Goal: Find specific page/section: Find specific page/section

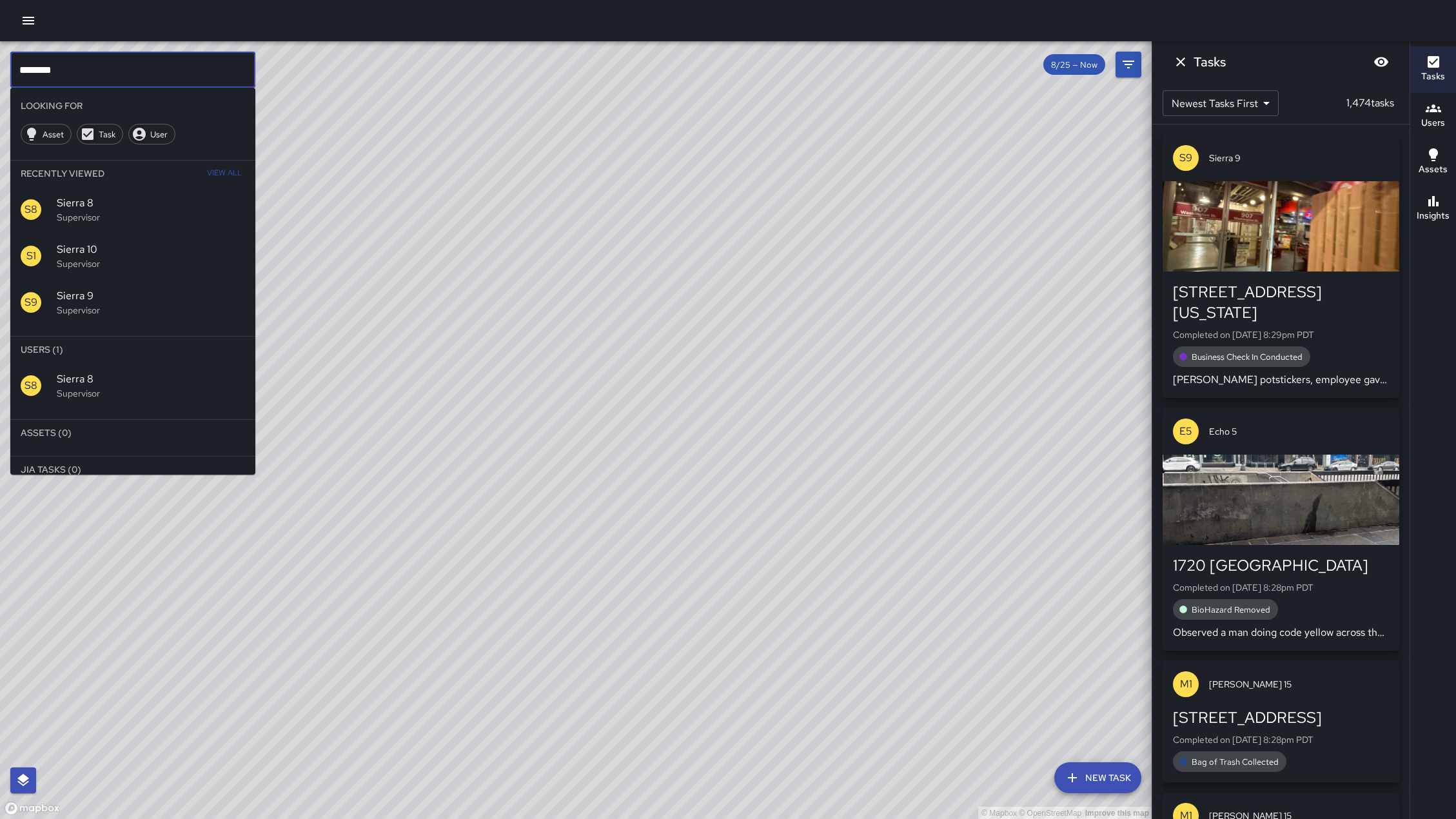
click at [89, 65] on input "********" at bounding box center [133, 69] width 245 height 36
click at [89, 69] on input "******" at bounding box center [133, 69] width 245 height 36
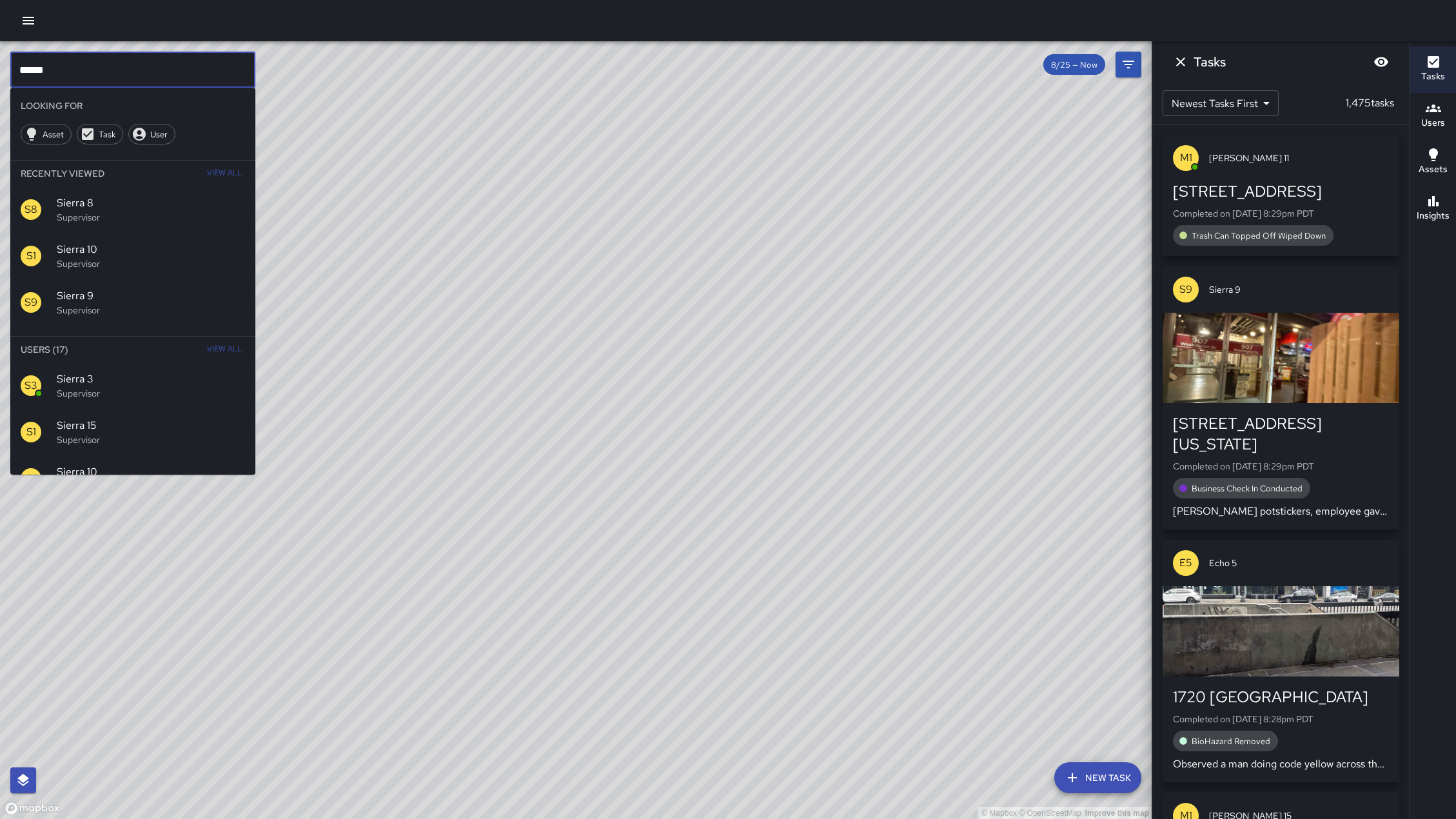
click at [89, 69] on input "******" at bounding box center [133, 69] width 245 height 36
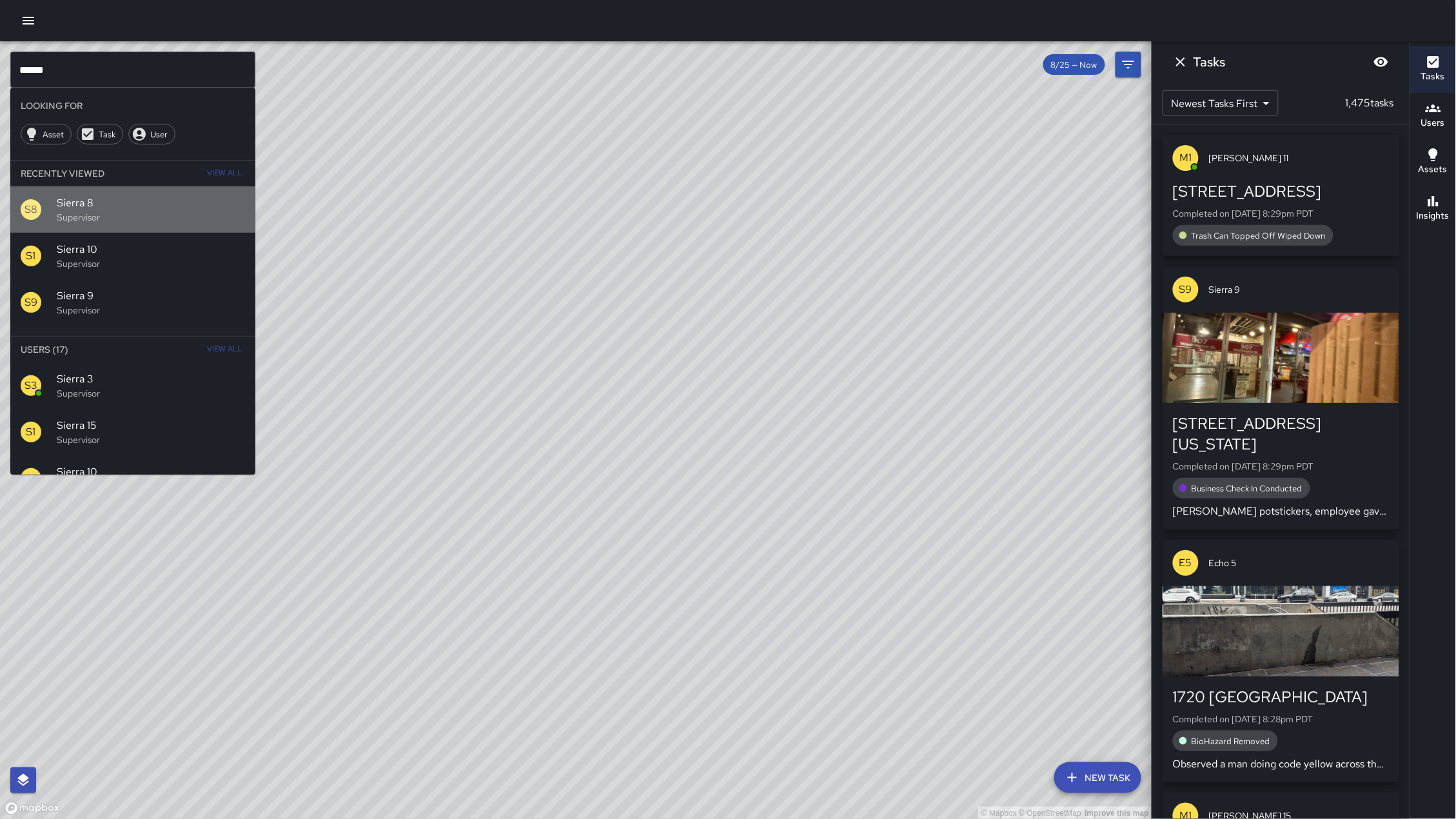
click at [69, 207] on span "Sierra 8" at bounding box center [151, 203] width 189 height 15
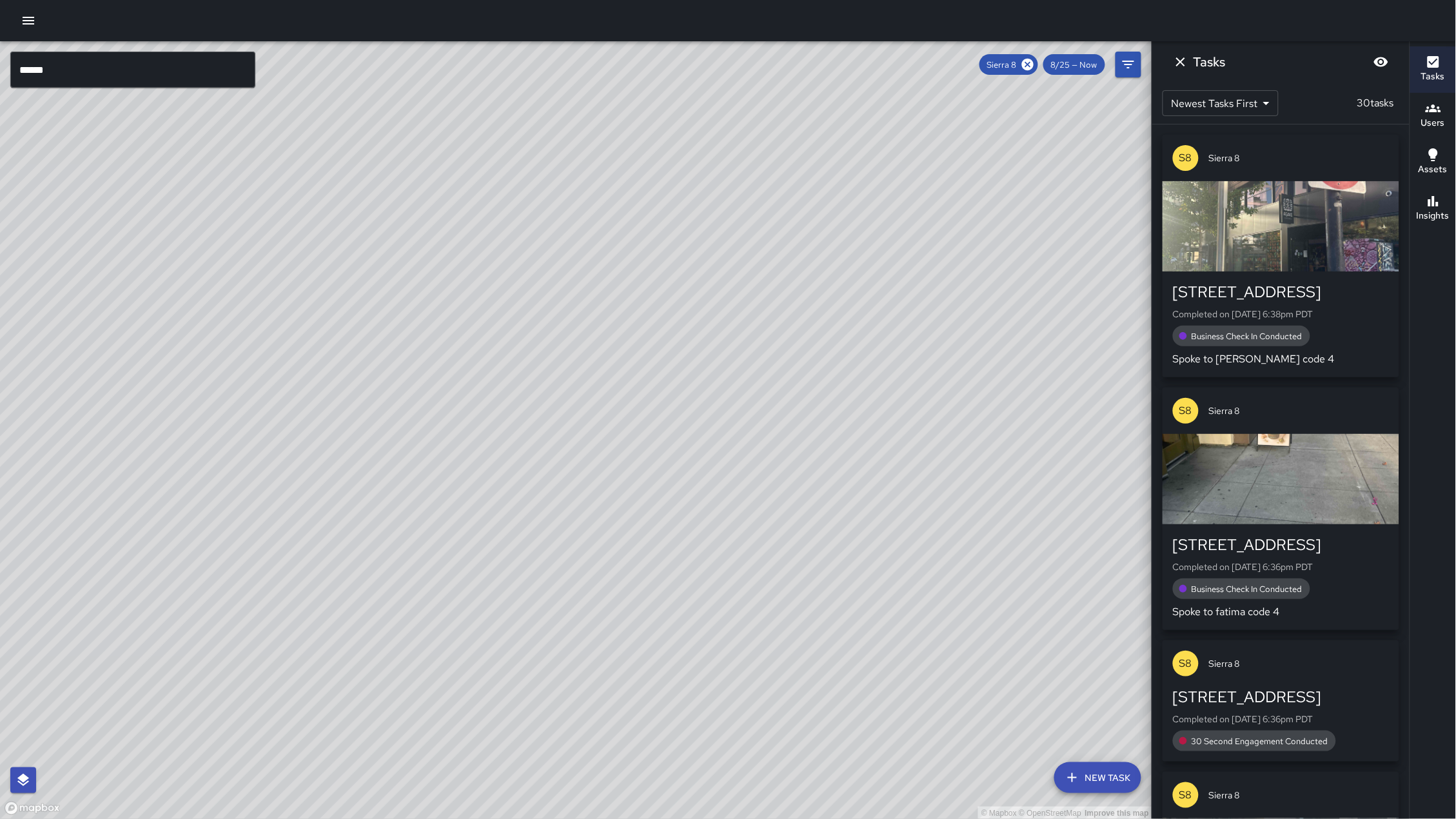
drag, startPoint x: 375, startPoint y: 333, endPoint x: 475, endPoint y: 177, distance: 185.3
click at [475, 177] on div "© Mapbox © OpenStreetMap Improve this map" at bounding box center [576, 431] width 1152 height 778
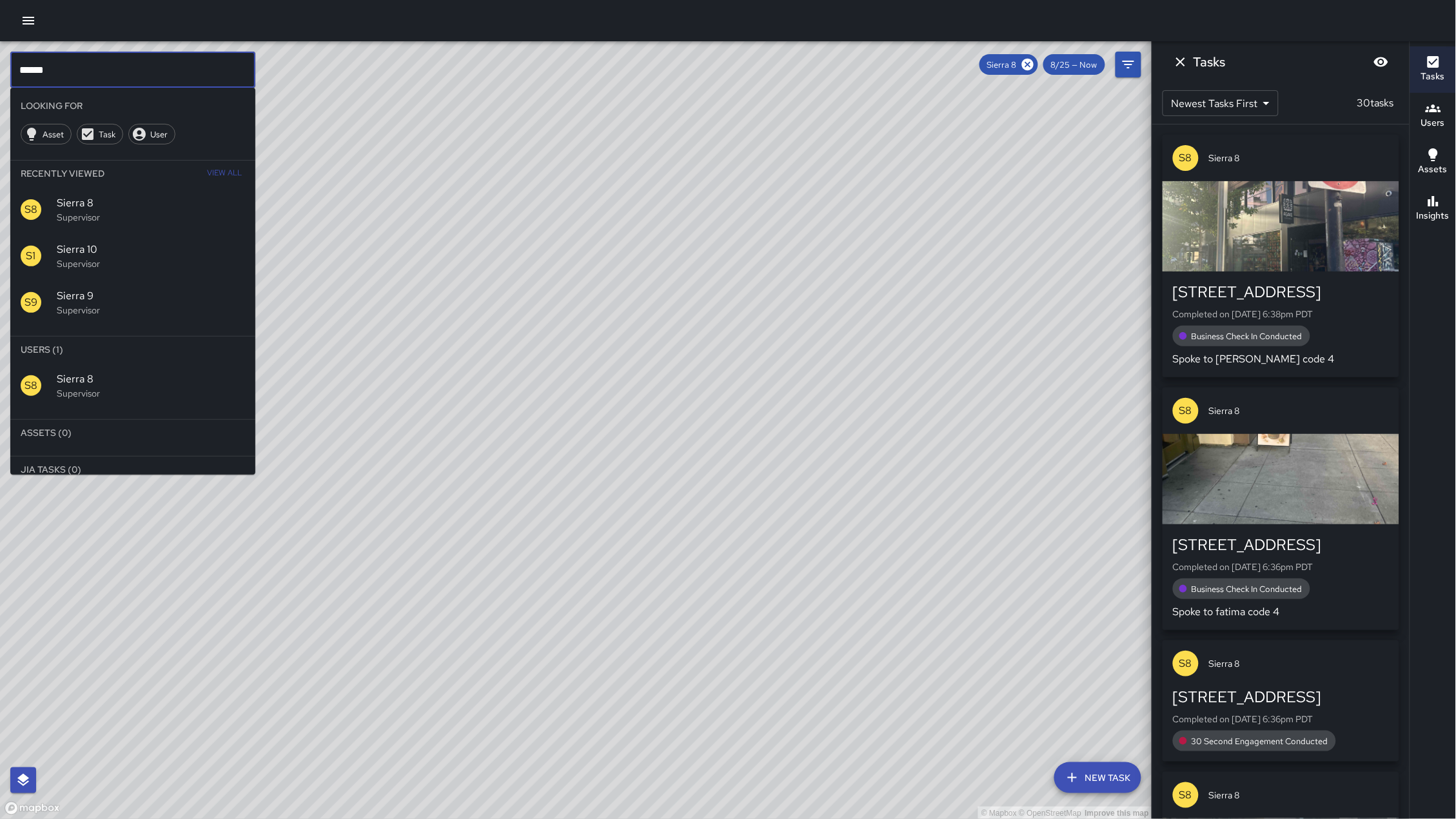
click at [105, 73] on input "******" at bounding box center [133, 69] width 245 height 36
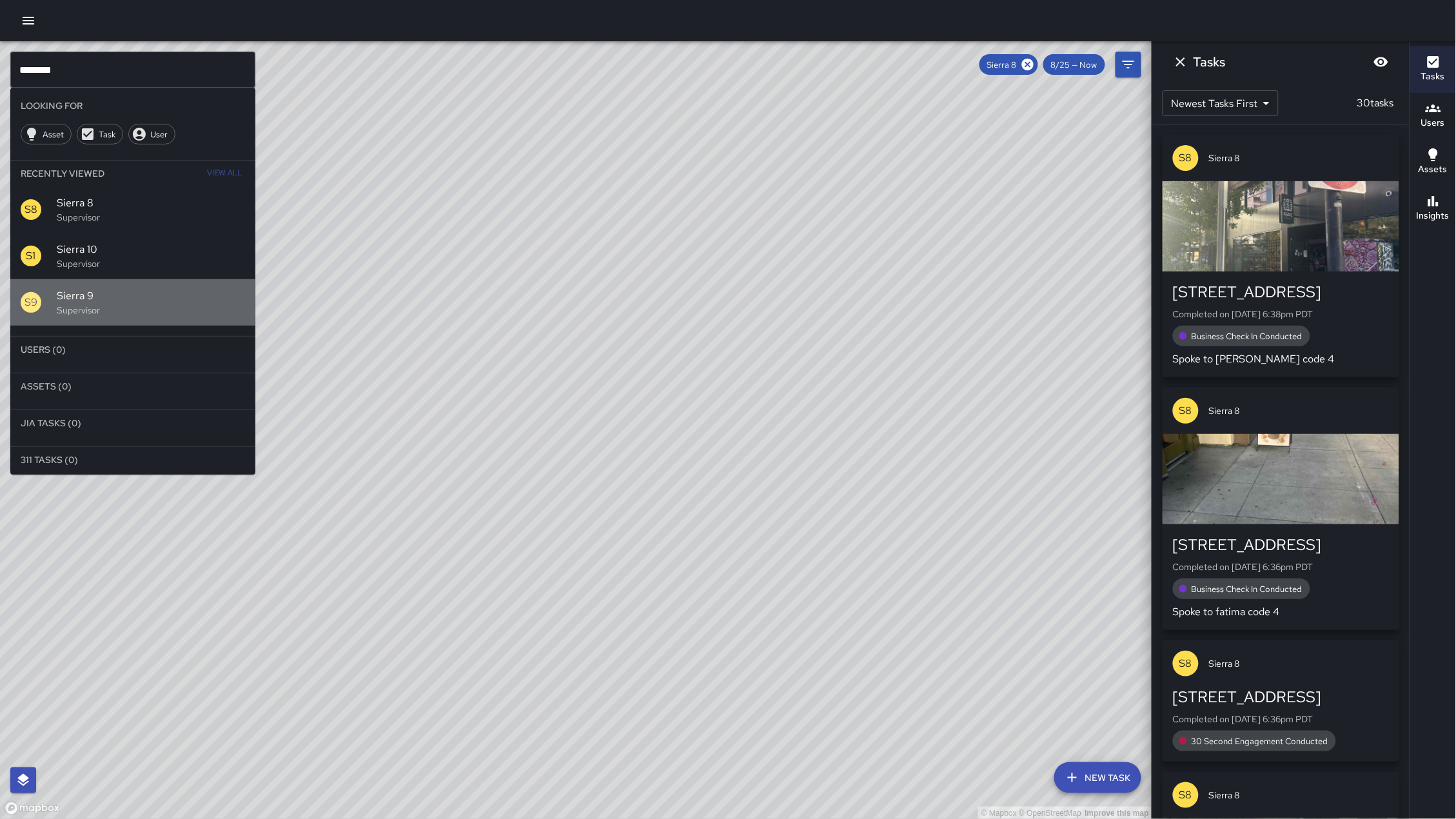
click at [109, 301] on span "Sierra 9" at bounding box center [151, 296] width 189 height 15
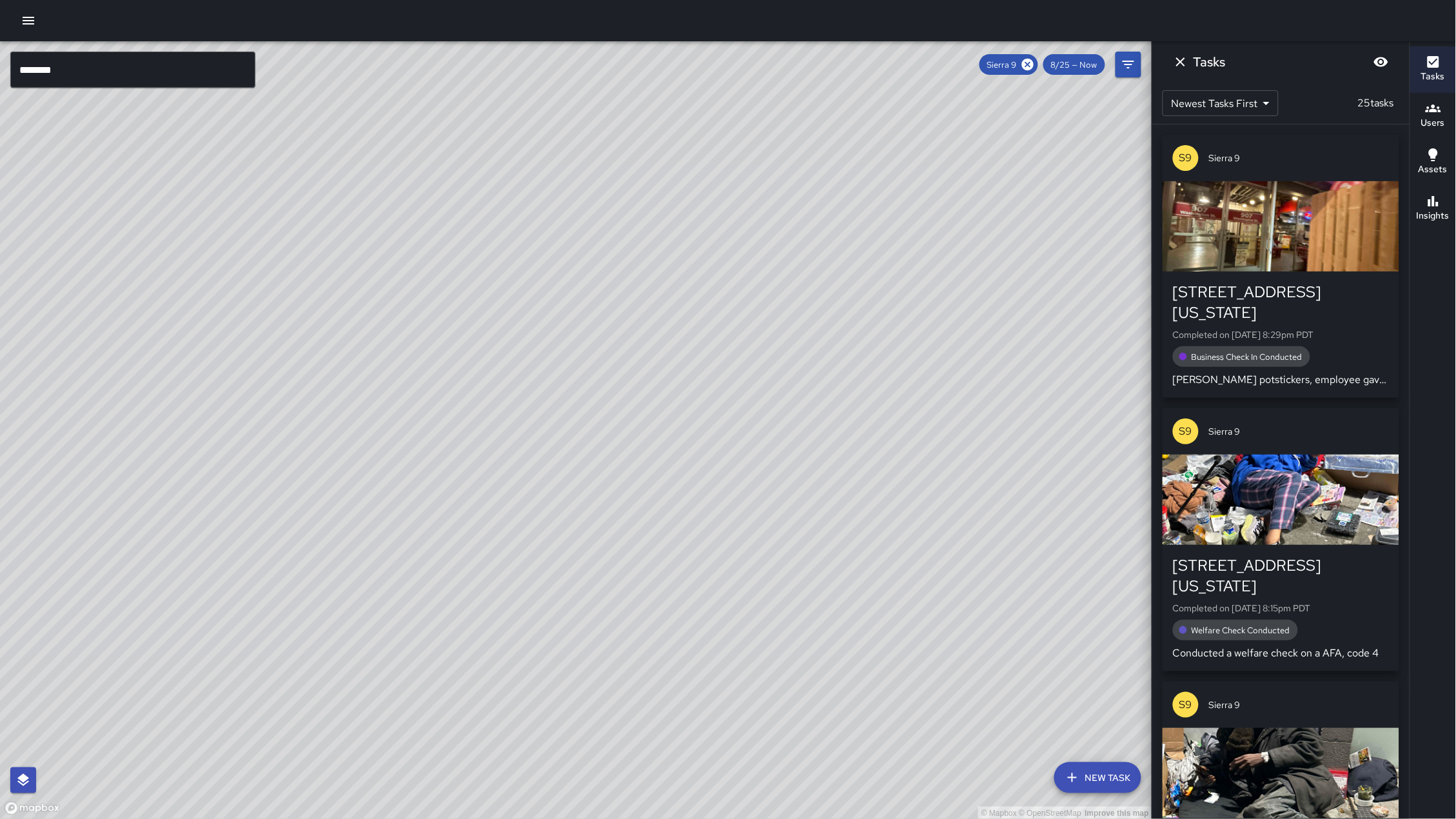
drag, startPoint x: 751, startPoint y: 153, endPoint x: 702, endPoint y: 212, distance: 76.7
click at [749, 155] on div "© Mapbox © OpenStreetMap Improve this map" at bounding box center [576, 431] width 1152 height 778
click at [765, 119] on div "© Mapbox © OpenStreetMap Improve this map" at bounding box center [576, 431] width 1152 height 778
drag, startPoint x: 618, startPoint y: 354, endPoint x: 694, endPoint y: 169, distance: 200.0
click at [727, 98] on div "© Mapbox © OpenStreetMap Improve this map" at bounding box center [576, 431] width 1152 height 778
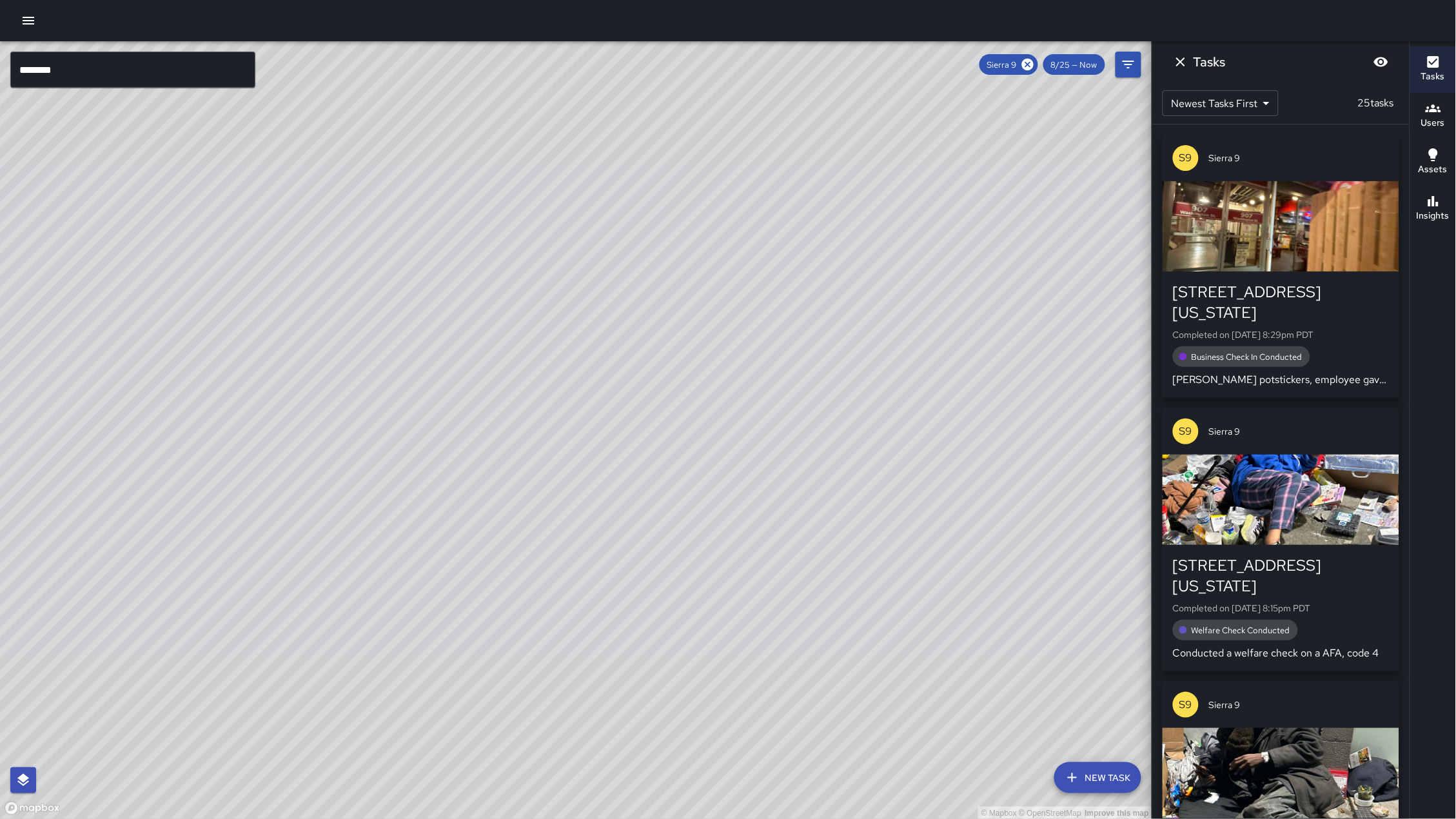
drag, startPoint x: 528, startPoint y: 355, endPoint x: 708, endPoint y: 180, distance: 251.0
click at [708, 180] on div "© Mapbox © OpenStreetMap Improve this map" at bounding box center [576, 431] width 1152 height 778
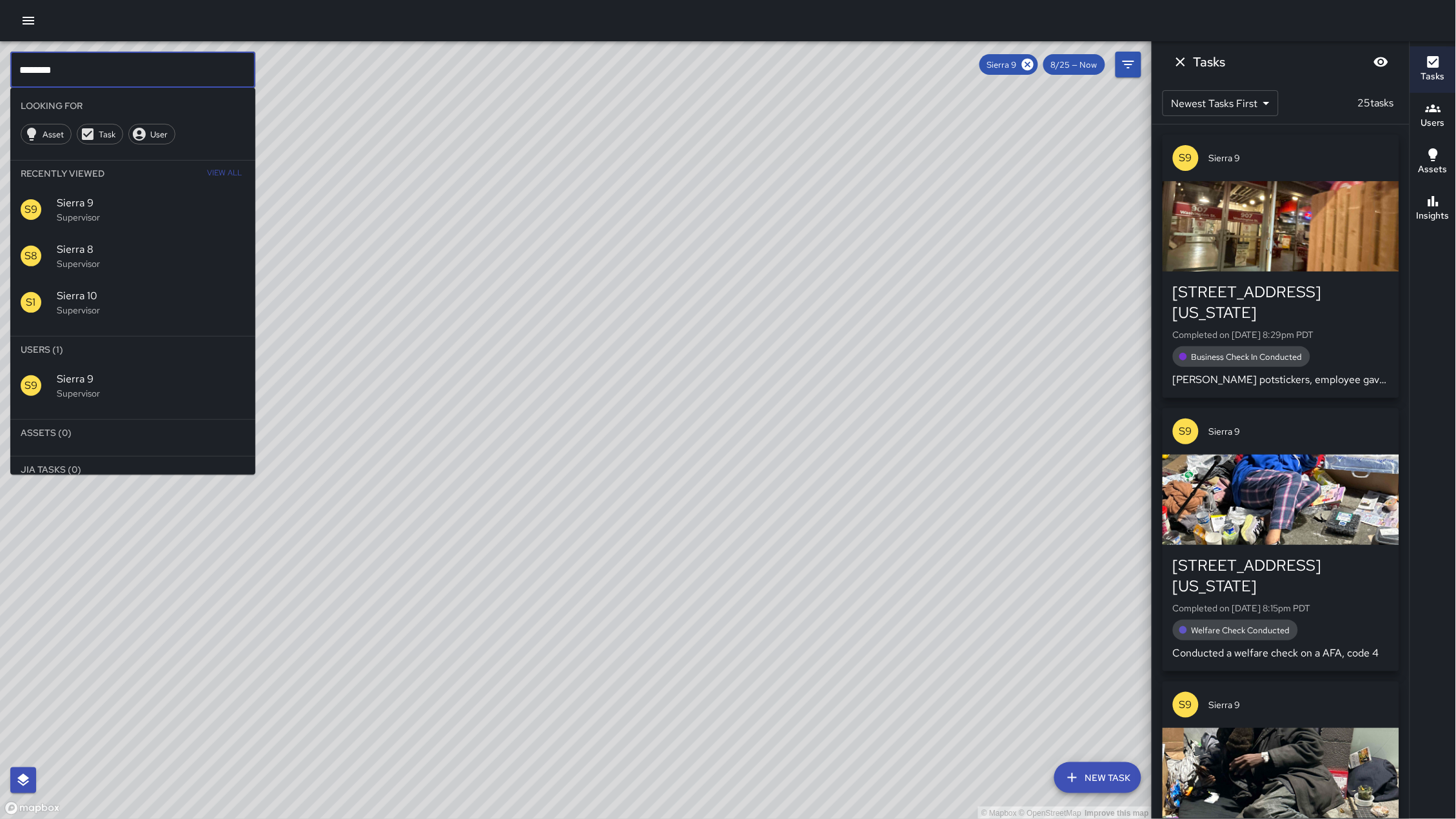
click at [159, 80] on input "********" at bounding box center [133, 69] width 245 height 36
drag, startPoint x: 196, startPoint y: 298, endPoint x: 624, endPoint y: 329, distance: 429.1
click at [196, 298] on span "Sierra 10" at bounding box center [151, 296] width 189 height 15
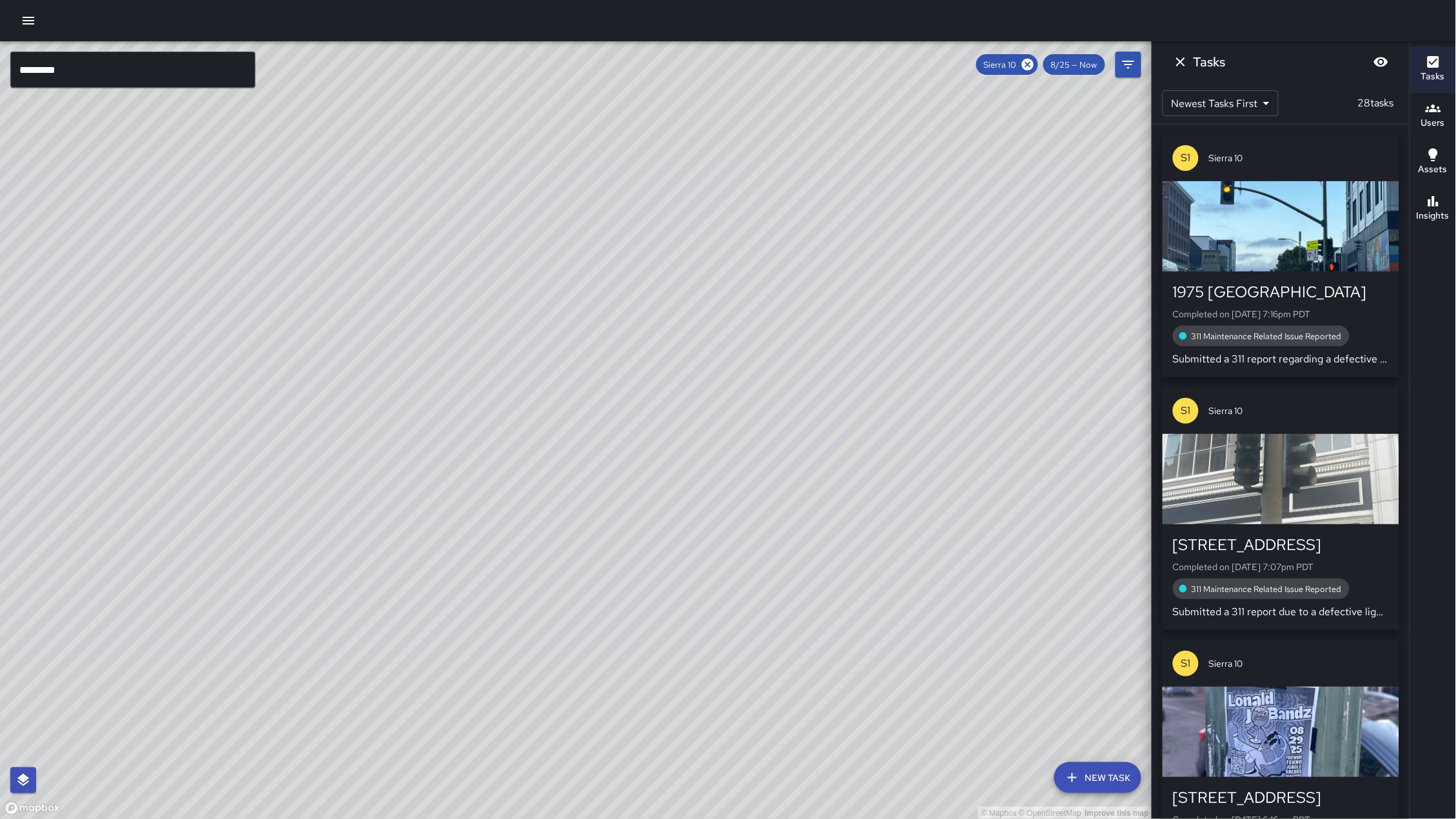
drag, startPoint x: 620, startPoint y: 317, endPoint x: 474, endPoint y: 457, distance: 202.3
click at [474, 457] on div "© Mapbox © OpenStreetMap Improve this map S1 Sierra 10 Supervisor Tasks 28 / 28…" at bounding box center [576, 431] width 1152 height 778
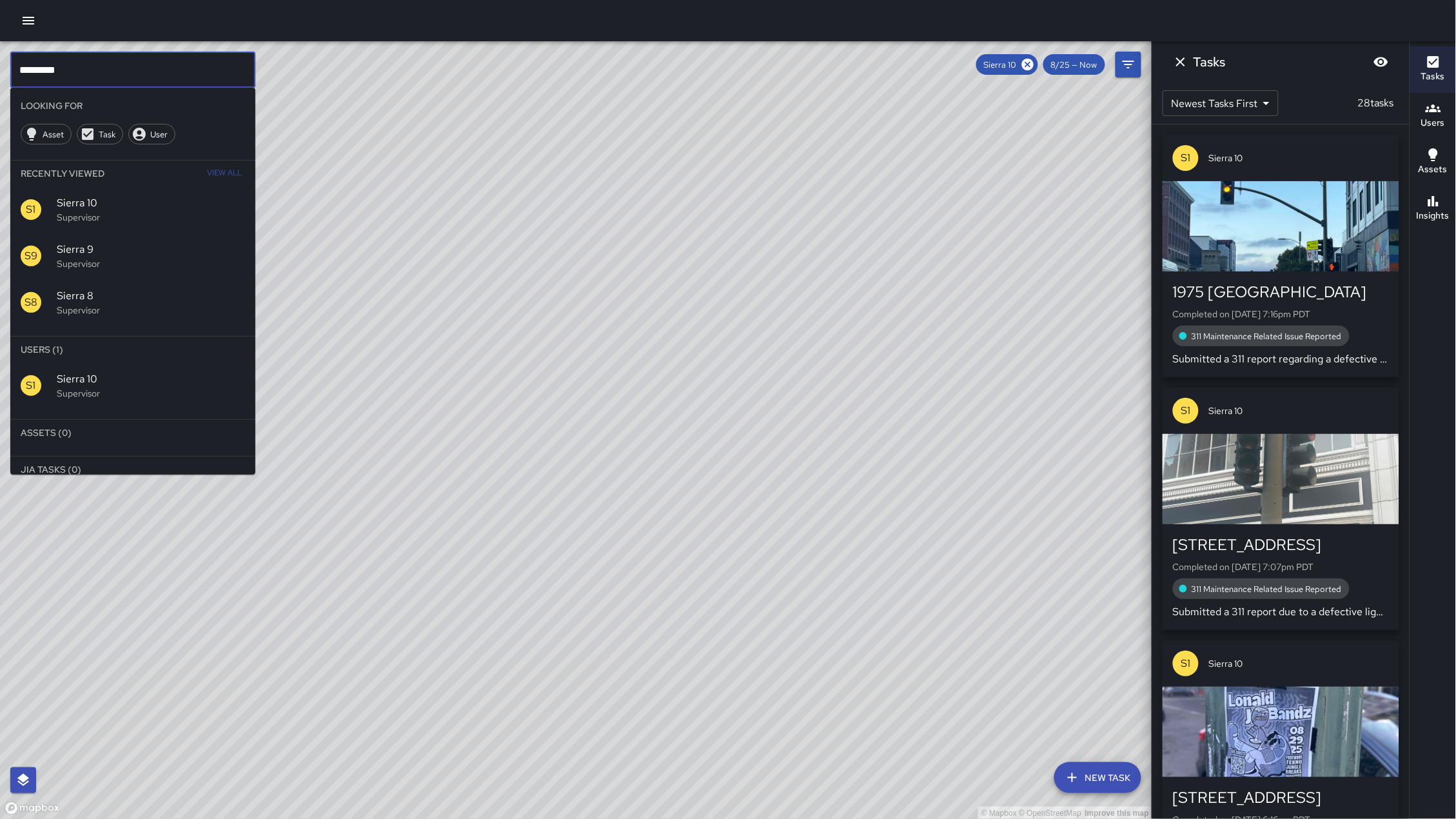
click at [92, 78] on input "*********" at bounding box center [133, 69] width 245 height 36
click at [367, 182] on div "© Mapbox © OpenStreetMap Improve this map" at bounding box center [576, 431] width 1152 height 778
click at [146, 74] on input "*********" at bounding box center [133, 69] width 245 height 36
click at [1024, 61] on icon at bounding box center [1028, 64] width 11 height 11
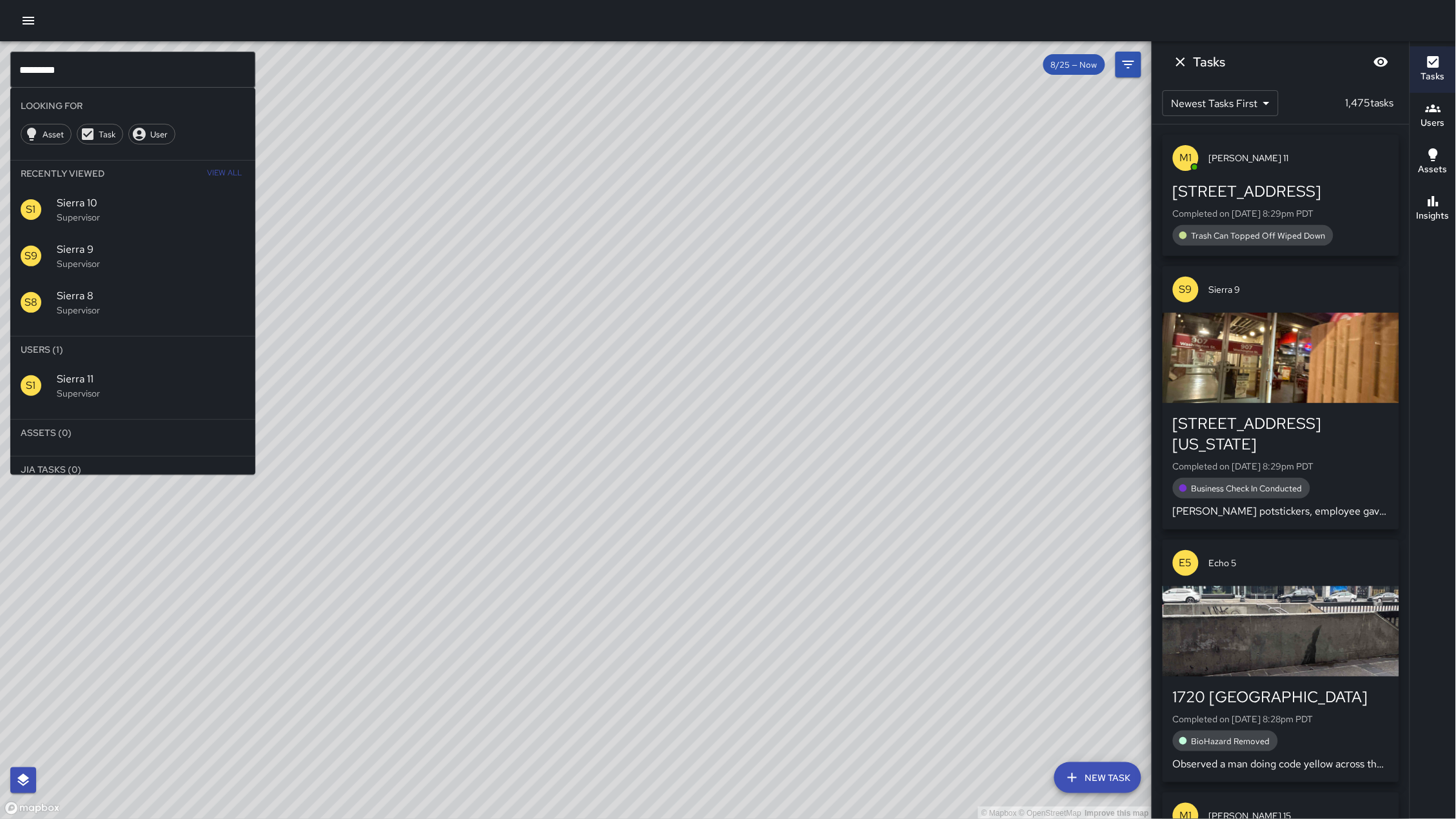
drag, startPoint x: 91, startPoint y: 383, endPoint x: 101, endPoint y: 381, distance: 10.2
click at [89, 383] on span "Sierra 11" at bounding box center [151, 379] width 189 height 15
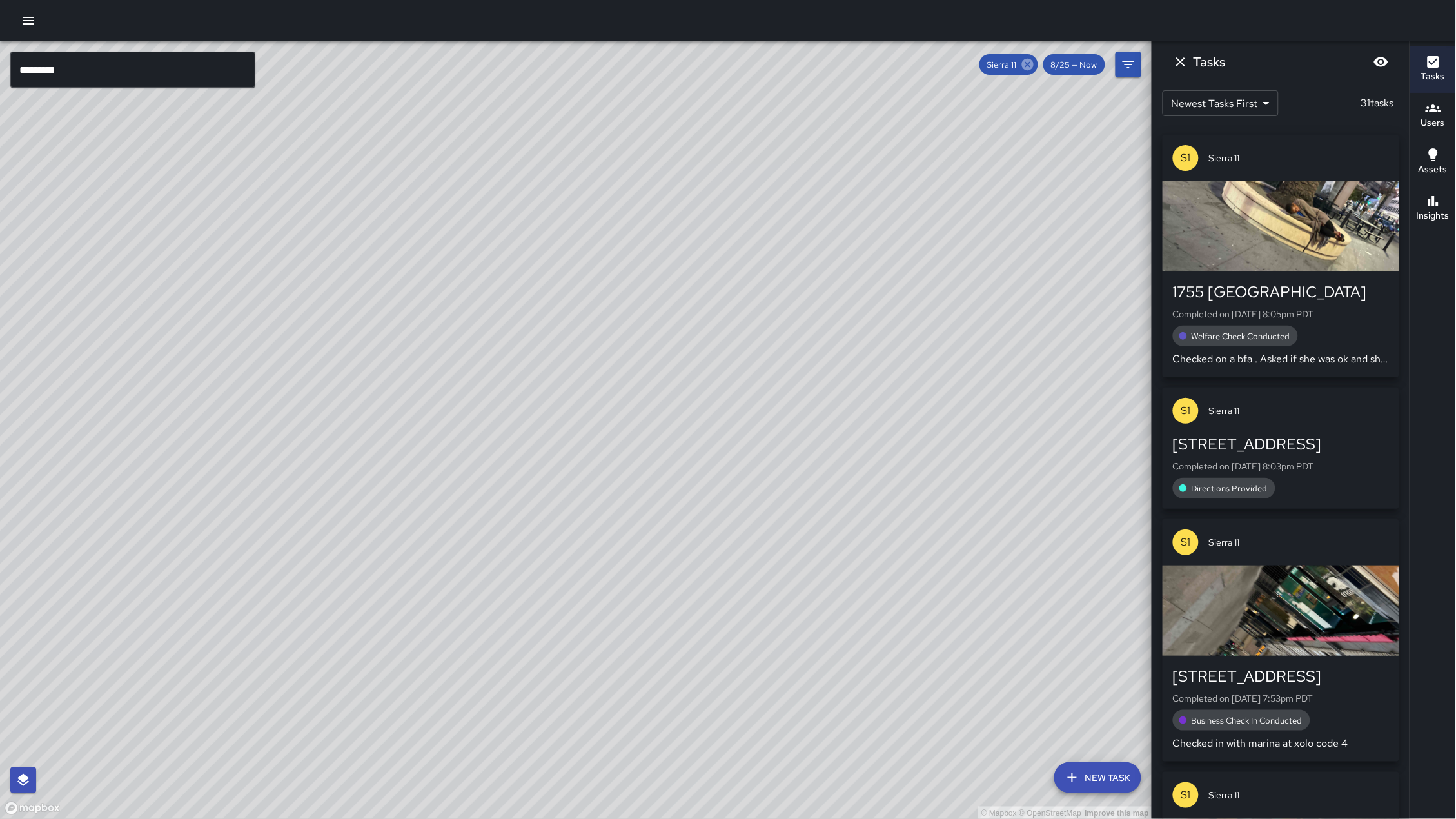
click at [1032, 63] on icon at bounding box center [1028, 64] width 11 height 11
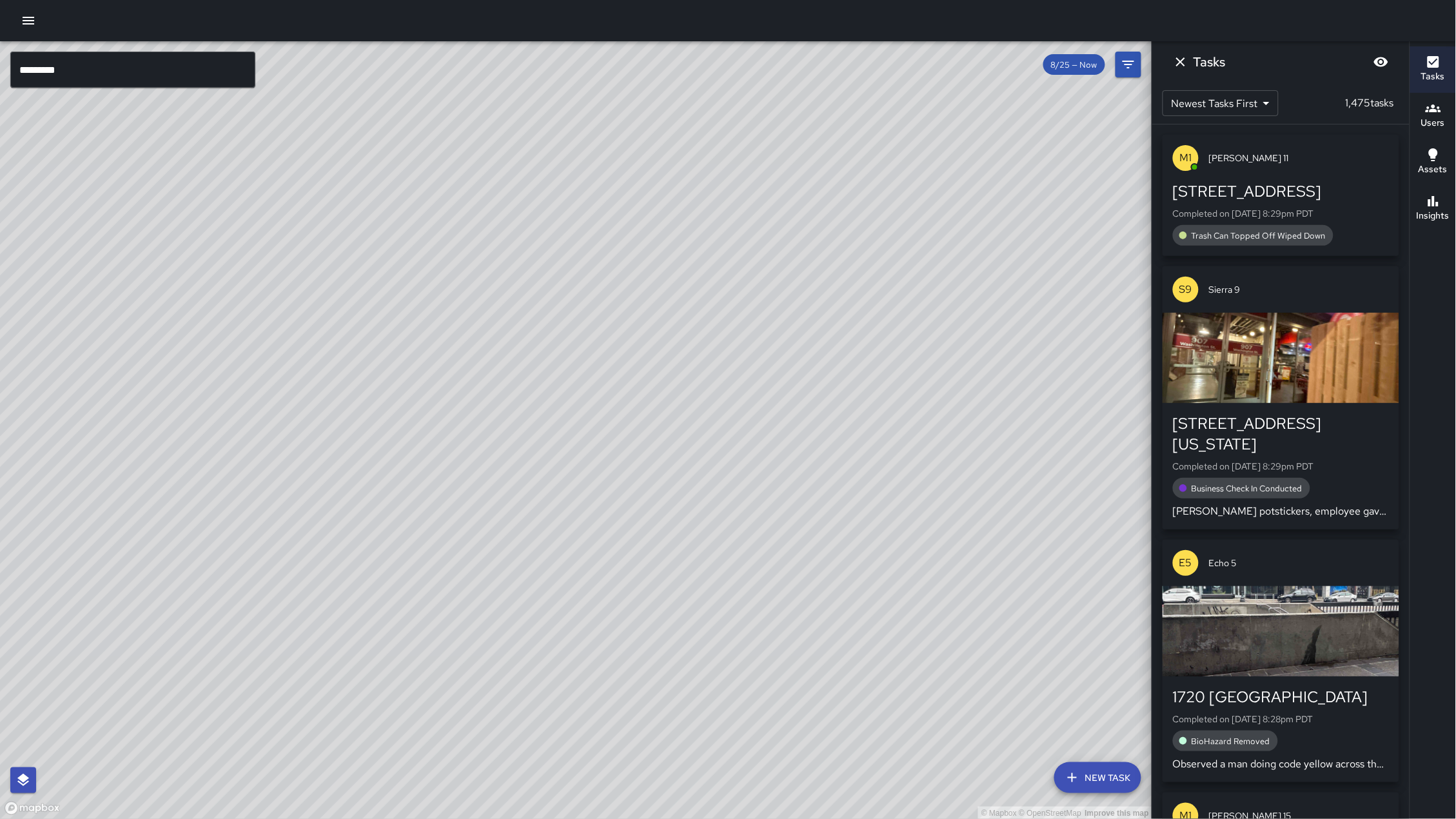
click at [89, 72] on input "*********" at bounding box center [133, 69] width 245 height 36
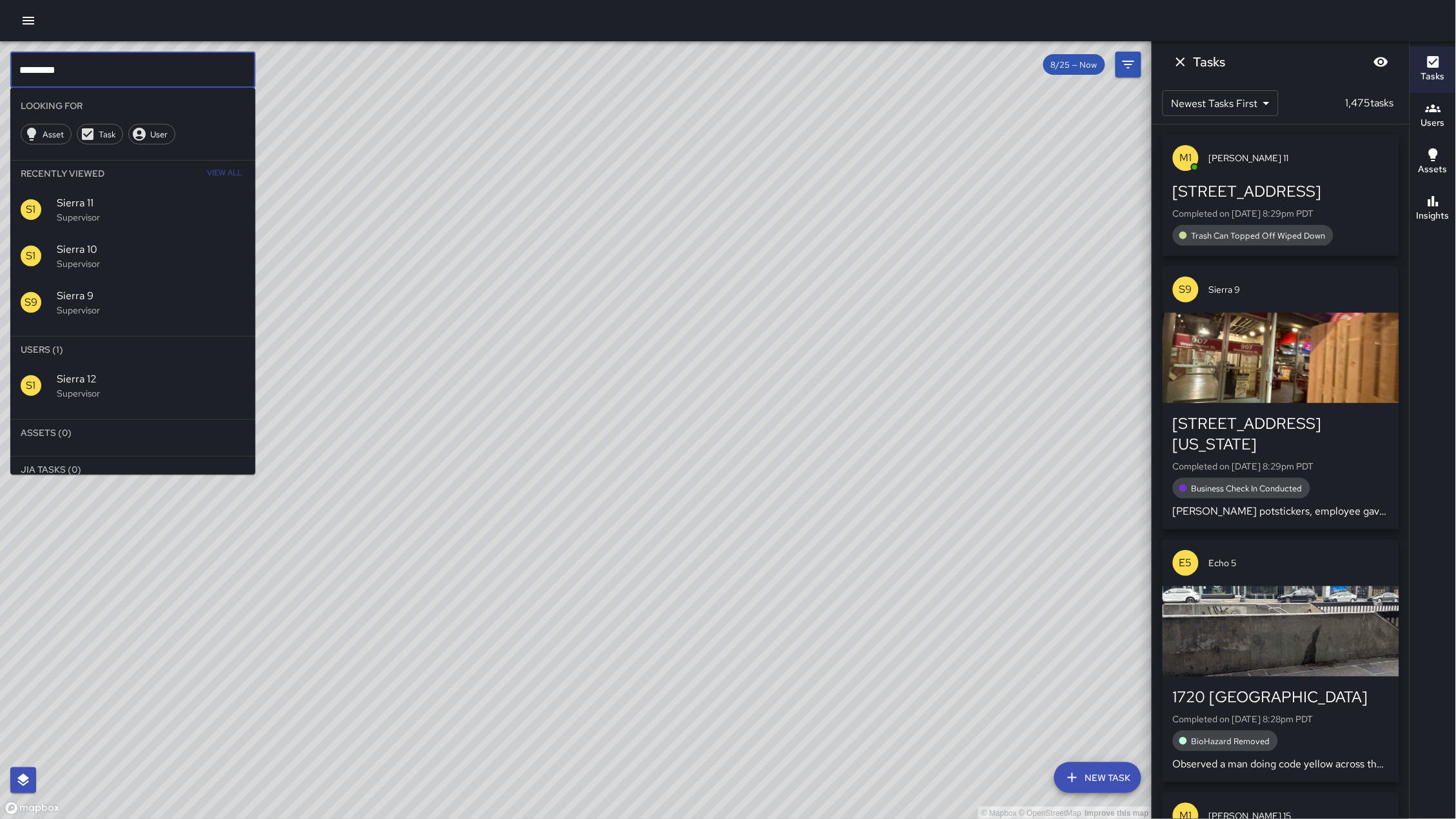
click at [170, 405] on div "S1 Sierra 12 Supervisor" at bounding box center [133, 386] width 245 height 46
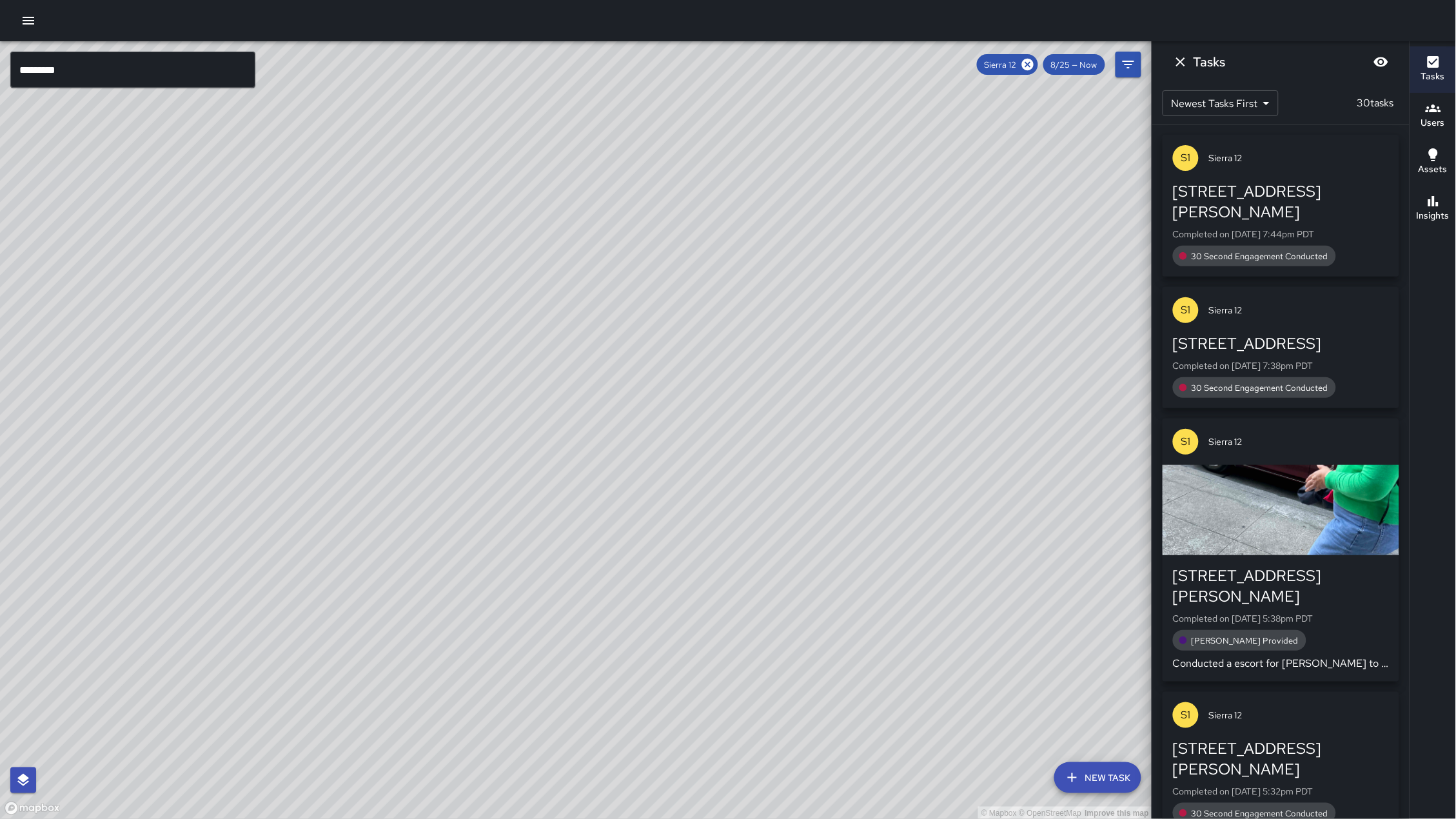
drag, startPoint x: 528, startPoint y: 300, endPoint x: 407, endPoint y: 673, distance: 392.1
click at [407, 673] on div "© Mapbox © OpenStreetMap Improve this map" at bounding box center [576, 431] width 1152 height 778
drag, startPoint x: 499, startPoint y: 430, endPoint x: 385, endPoint y: 622, distance: 223.3
click at [384, 622] on div "© Mapbox © OpenStreetMap Improve this map" at bounding box center [576, 431] width 1152 height 778
drag, startPoint x: 473, startPoint y: 483, endPoint x: 324, endPoint y: 684, distance: 250.2
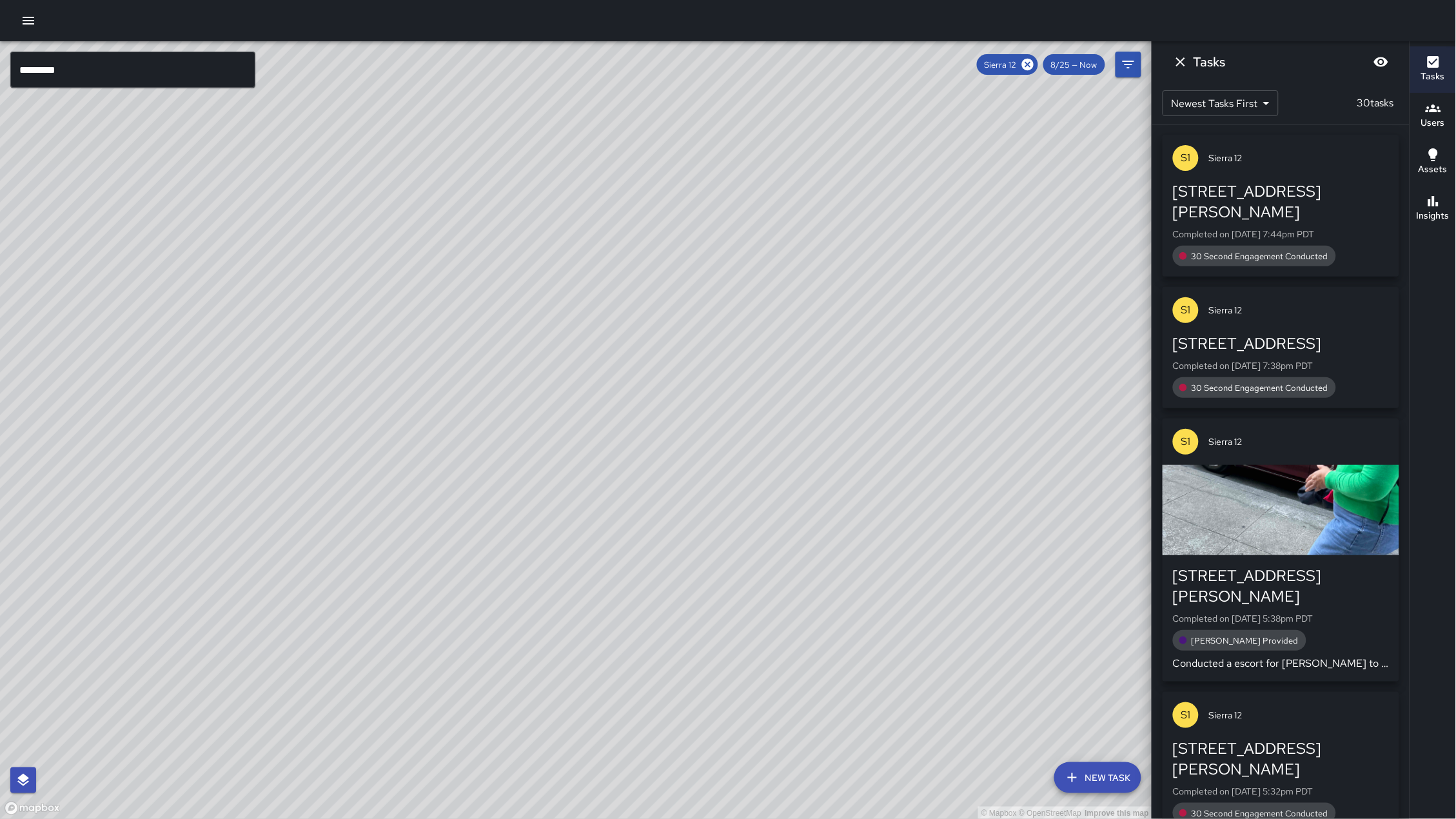
click at [324, 684] on div "© Mapbox © OpenStreetMap Improve this map" at bounding box center [576, 431] width 1152 height 778
click at [331, 707] on div "© Mapbox © OpenStreetMap Improve this map" at bounding box center [576, 431] width 1152 height 778
drag, startPoint x: 423, startPoint y: 534, endPoint x: 324, endPoint y: 654, distance: 155.6
click at [320, 667] on div "© Mapbox © OpenStreetMap Improve this map" at bounding box center [576, 431] width 1152 height 778
click at [1025, 61] on icon at bounding box center [1028, 64] width 11 height 11
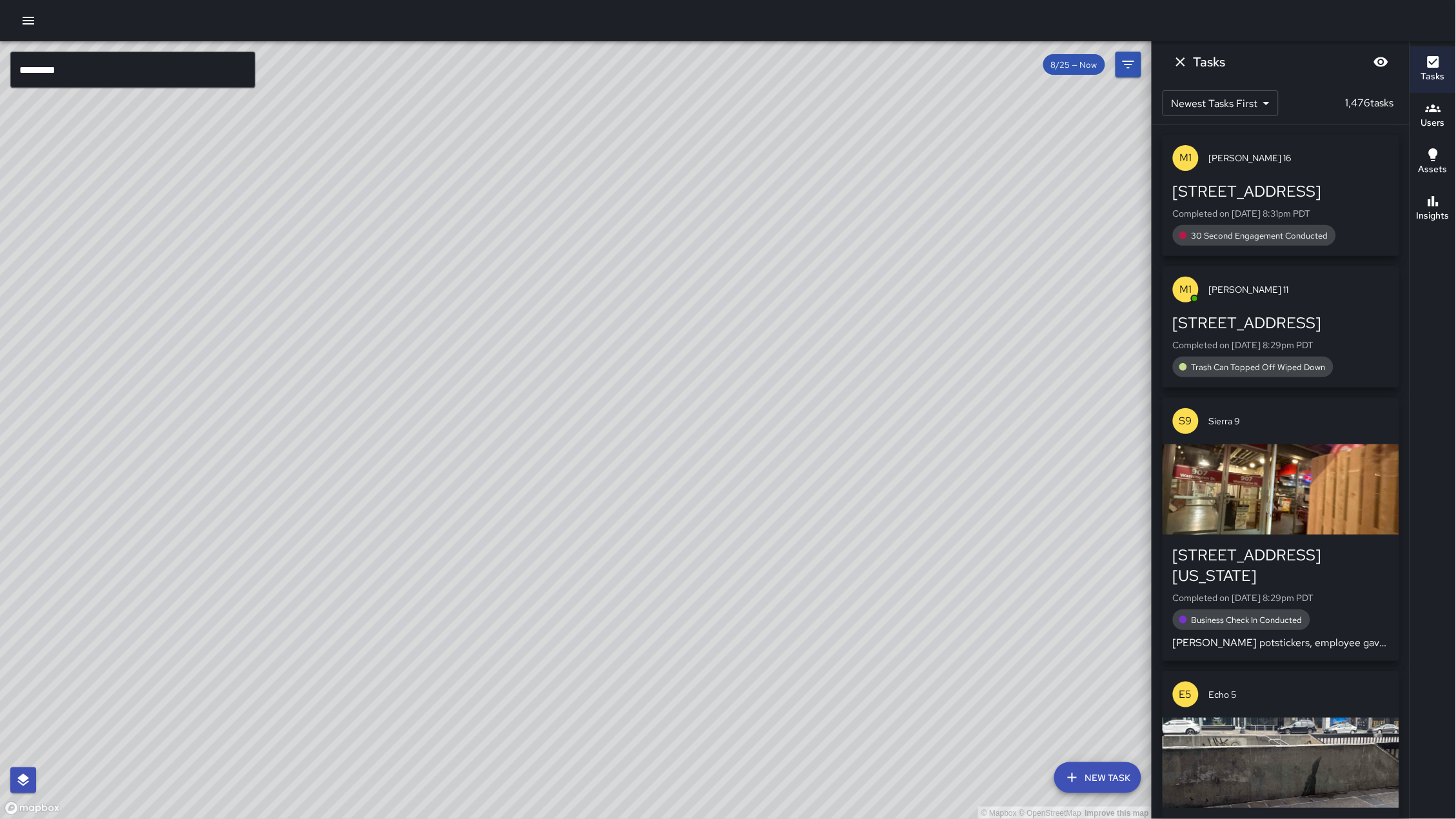
click at [83, 70] on input "*********" at bounding box center [133, 69] width 245 height 36
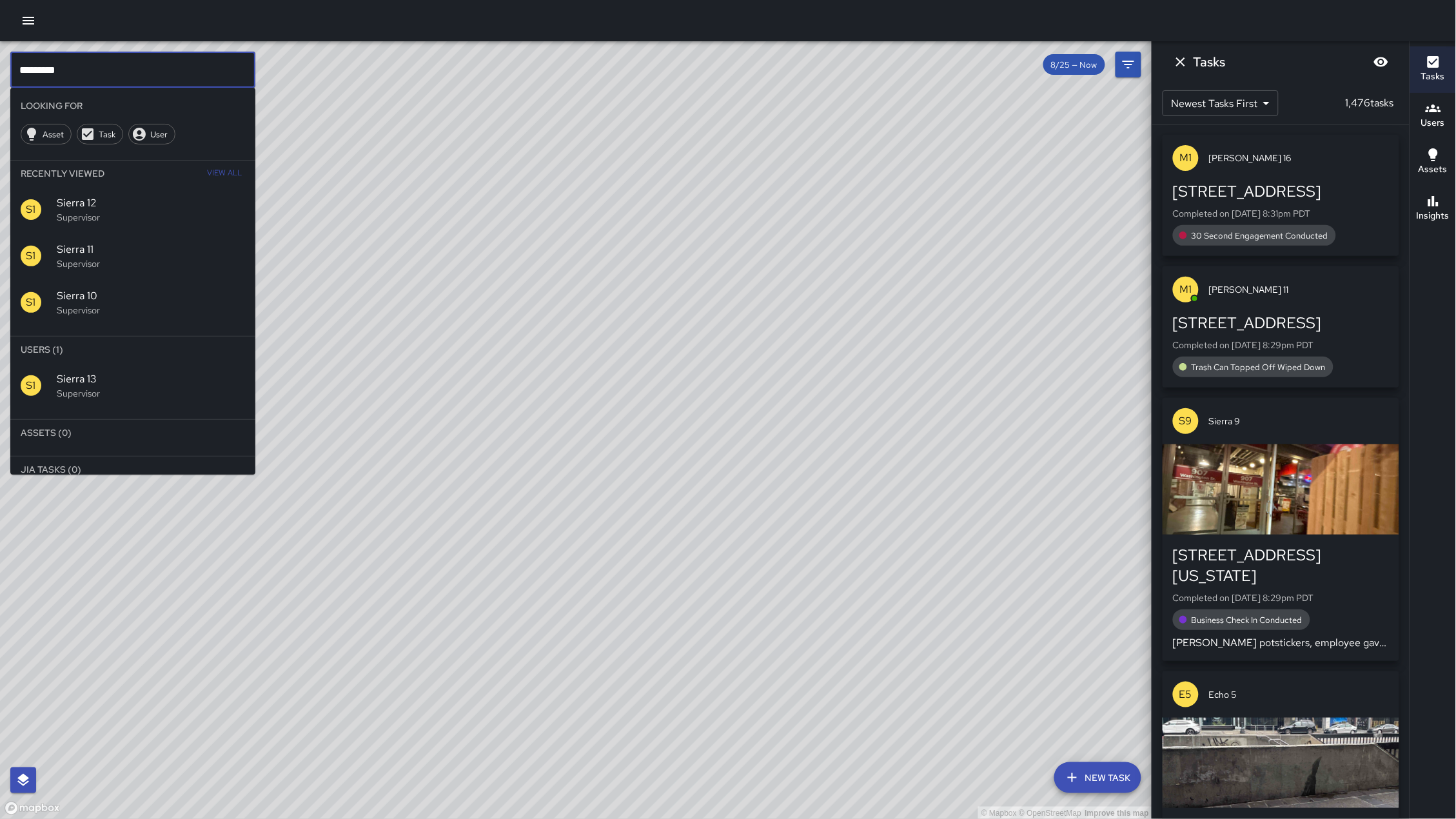
type input "*********"
click at [89, 360] on li "Users (1)" at bounding box center [133, 349] width 245 height 26
click at [85, 374] on span "Sierra 13" at bounding box center [151, 379] width 189 height 15
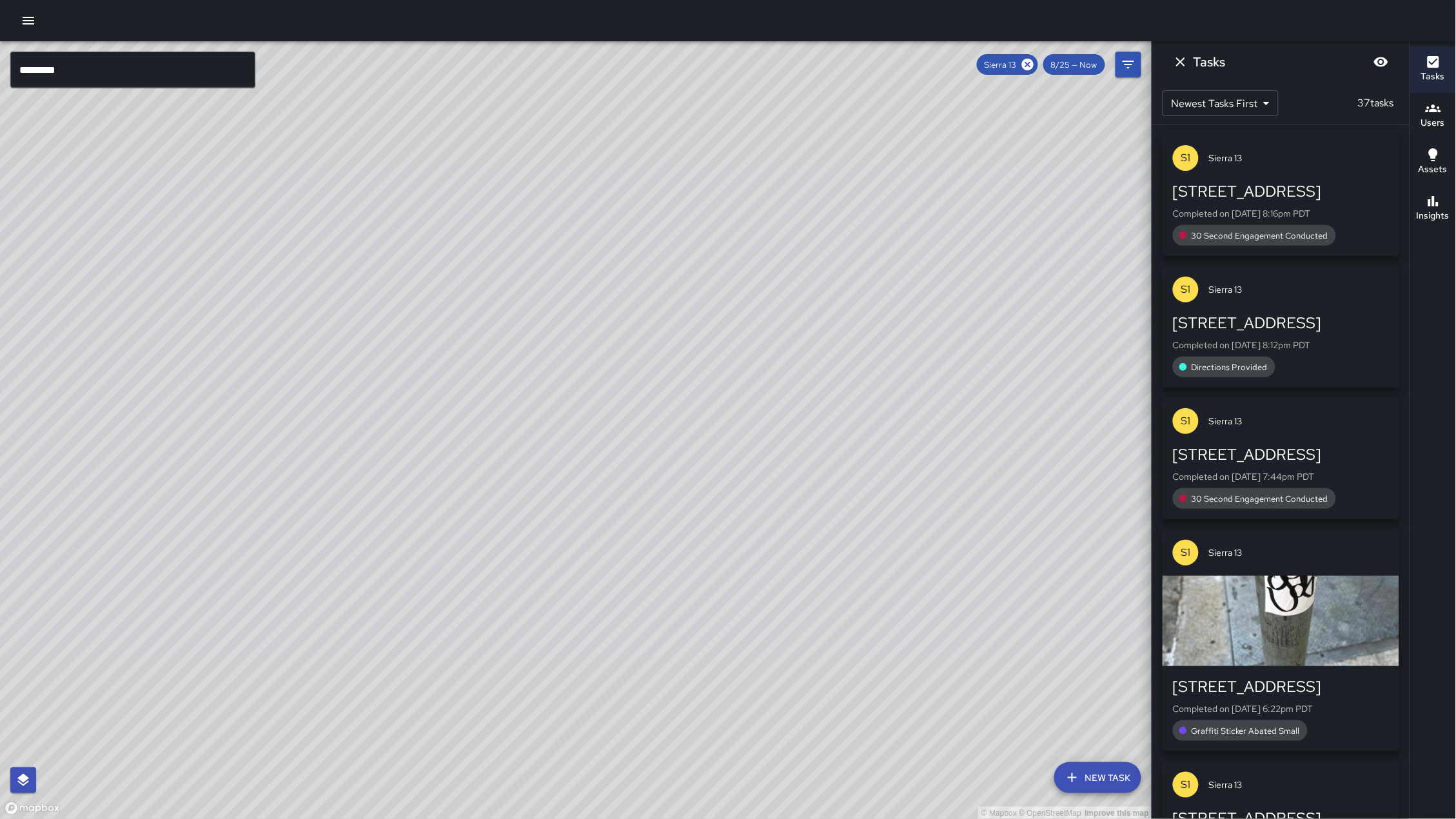
drag, startPoint x: 344, startPoint y: 515, endPoint x: 402, endPoint y: 478, distance: 68.8
click at [475, 321] on div "© Mapbox © OpenStreetMap Improve this map" at bounding box center [576, 431] width 1152 height 778
drag, startPoint x: 402, startPoint y: 478, endPoint x: 559, endPoint y: 254, distance: 273.5
click at [559, 254] on div "© Mapbox © OpenStreetMap Improve this map" at bounding box center [576, 431] width 1152 height 778
click at [519, 274] on div "© Mapbox © OpenStreetMap Improve this map" at bounding box center [576, 431] width 1152 height 778
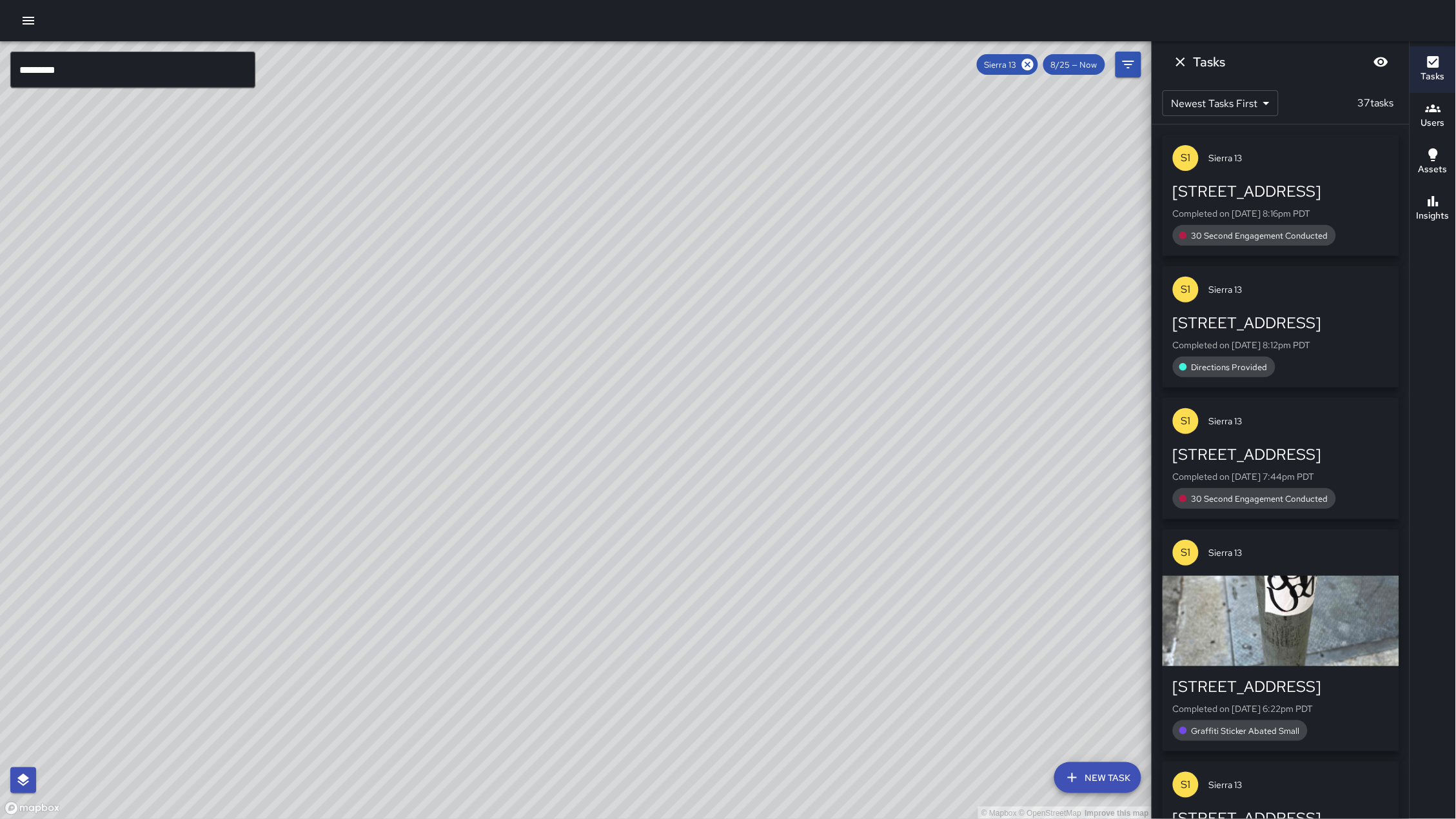
drag, startPoint x: 433, startPoint y: 395, endPoint x: 590, endPoint y: 177, distance: 268.7
click at [590, 177] on div "© Mapbox © OpenStreetMap Improve this map" at bounding box center [576, 431] width 1152 height 778
drag, startPoint x: 491, startPoint y: 347, endPoint x: 613, endPoint y: 143, distance: 237.7
click at [613, 143] on div "© Mapbox © OpenStreetMap Improve this map" at bounding box center [576, 431] width 1152 height 778
drag, startPoint x: 509, startPoint y: 332, endPoint x: 592, endPoint y: 182, distance: 171.4
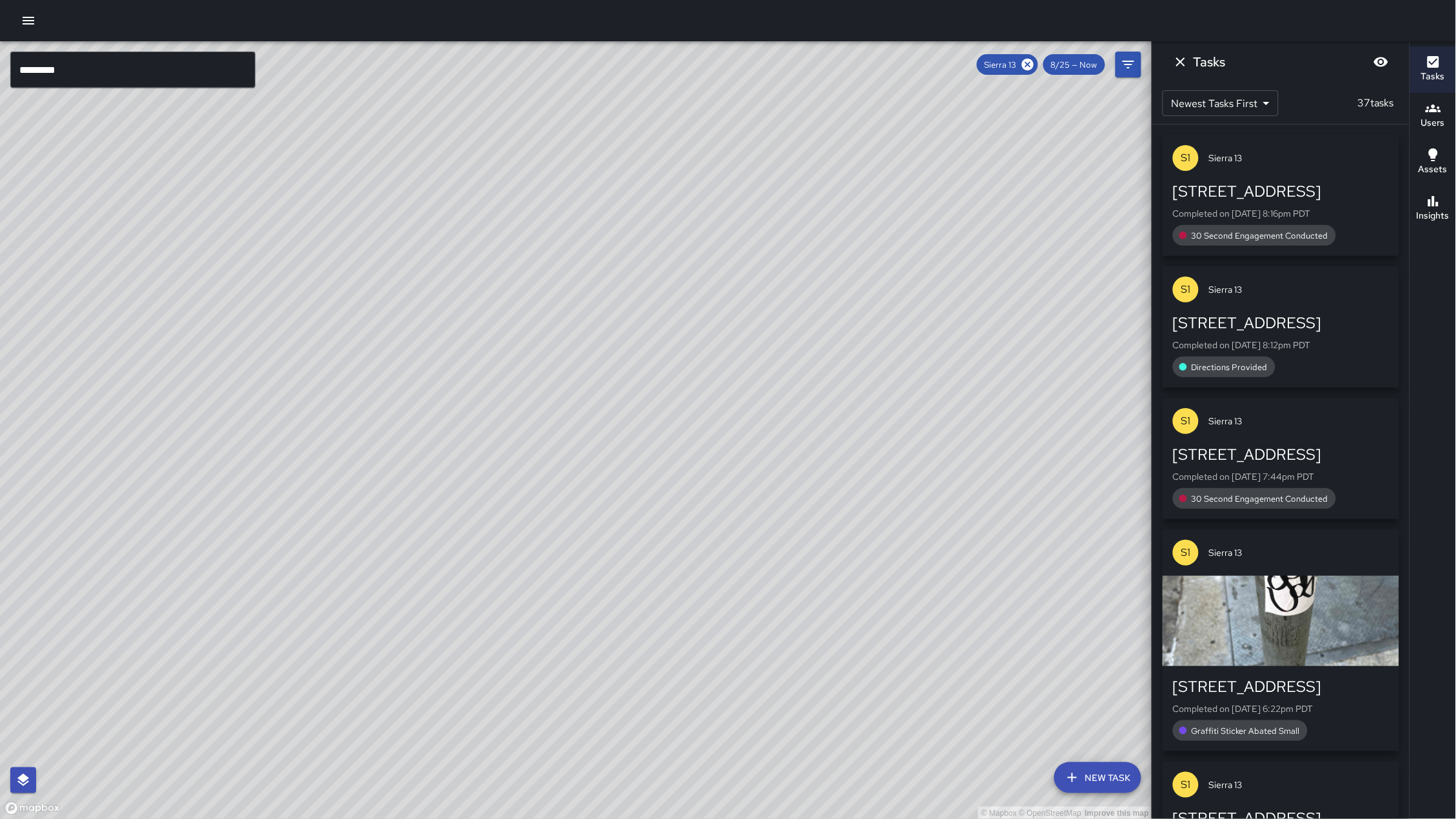
click at [592, 182] on div "© Mapbox © OpenStreetMap Improve this map" at bounding box center [576, 431] width 1152 height 778
click at [1029, 66] on icon at bounding box center [1028, 64] width 11 height 11
